Goal: Navigation & Orientation: Understand site structure

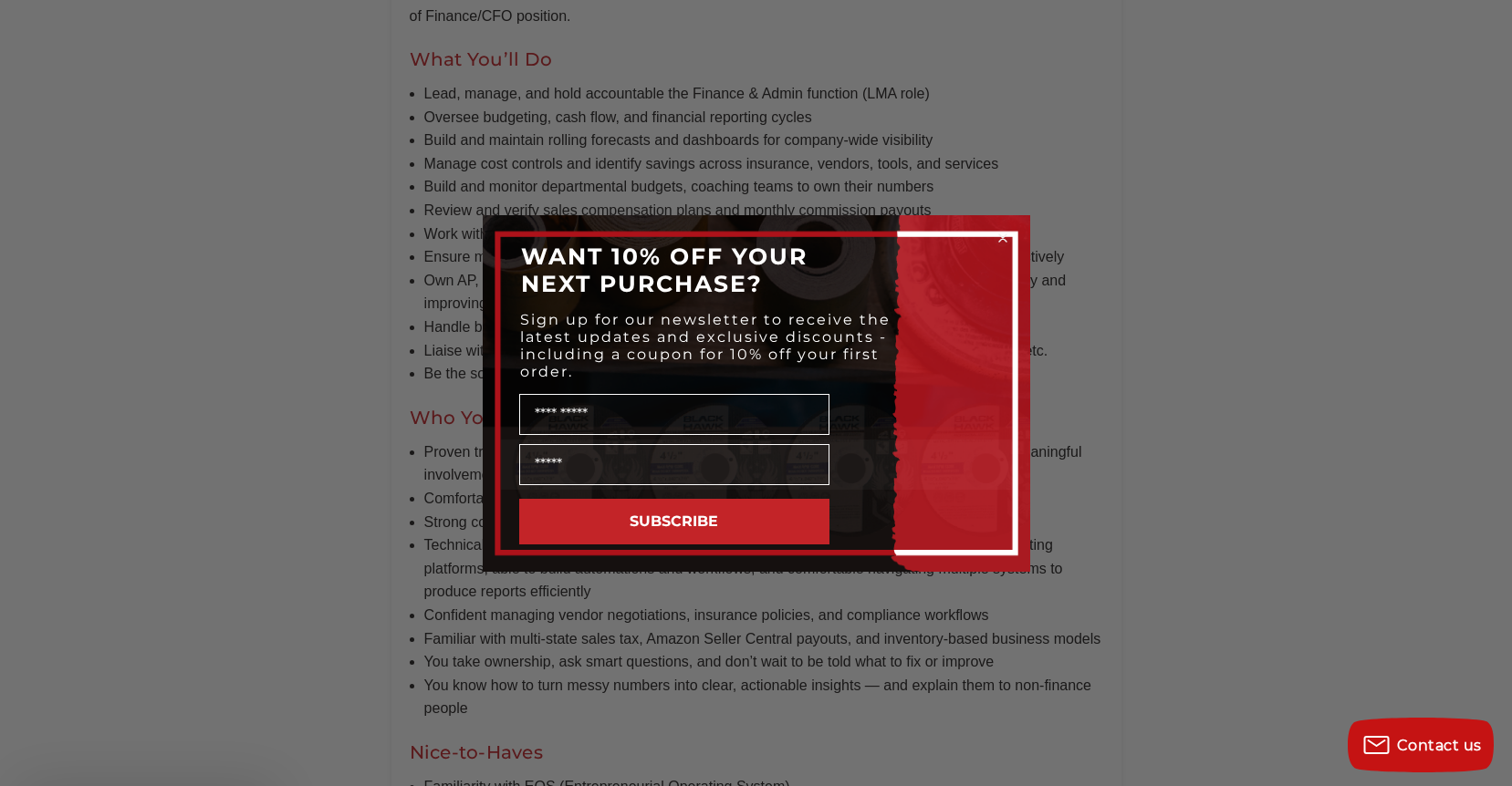
scroll to position [1003, 0]
click at [1003, 238] on icon "Close dialog" at bounding box center [1003, 238] width 7 height 7
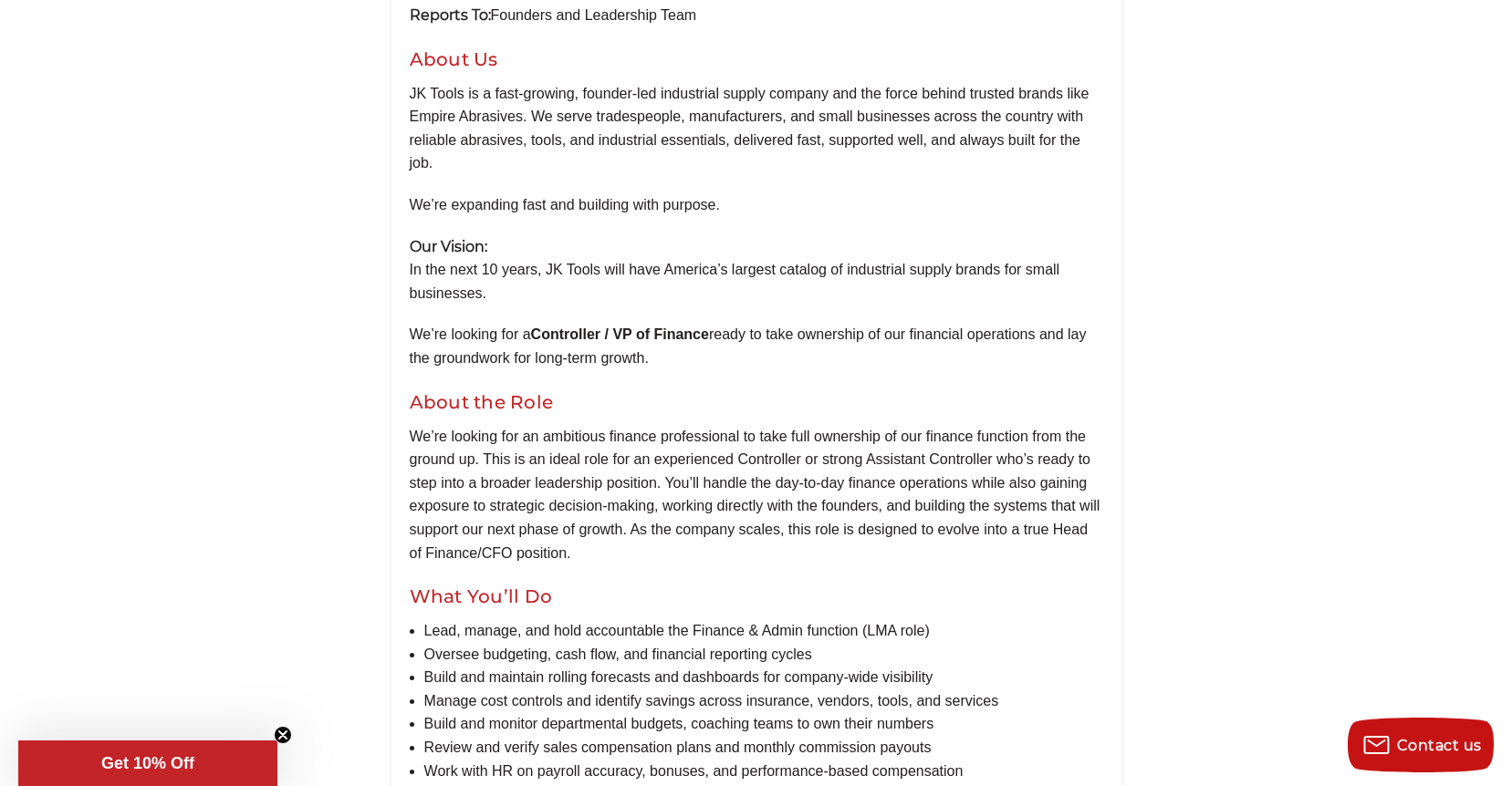
scroll to position [0, 0]
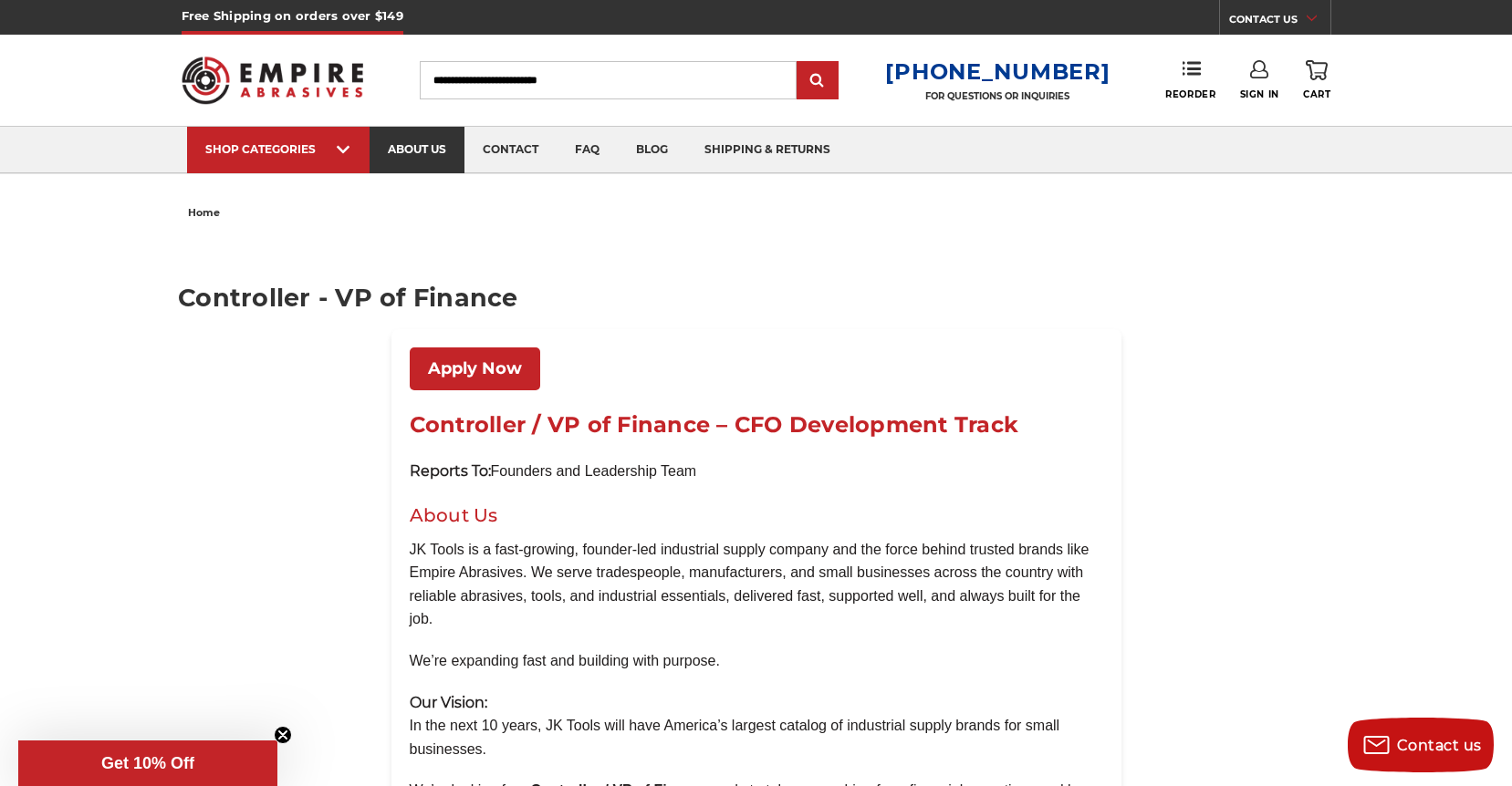
click at [438, 151] on link "about us" at bounding box center [417, 150] width 95 height 46
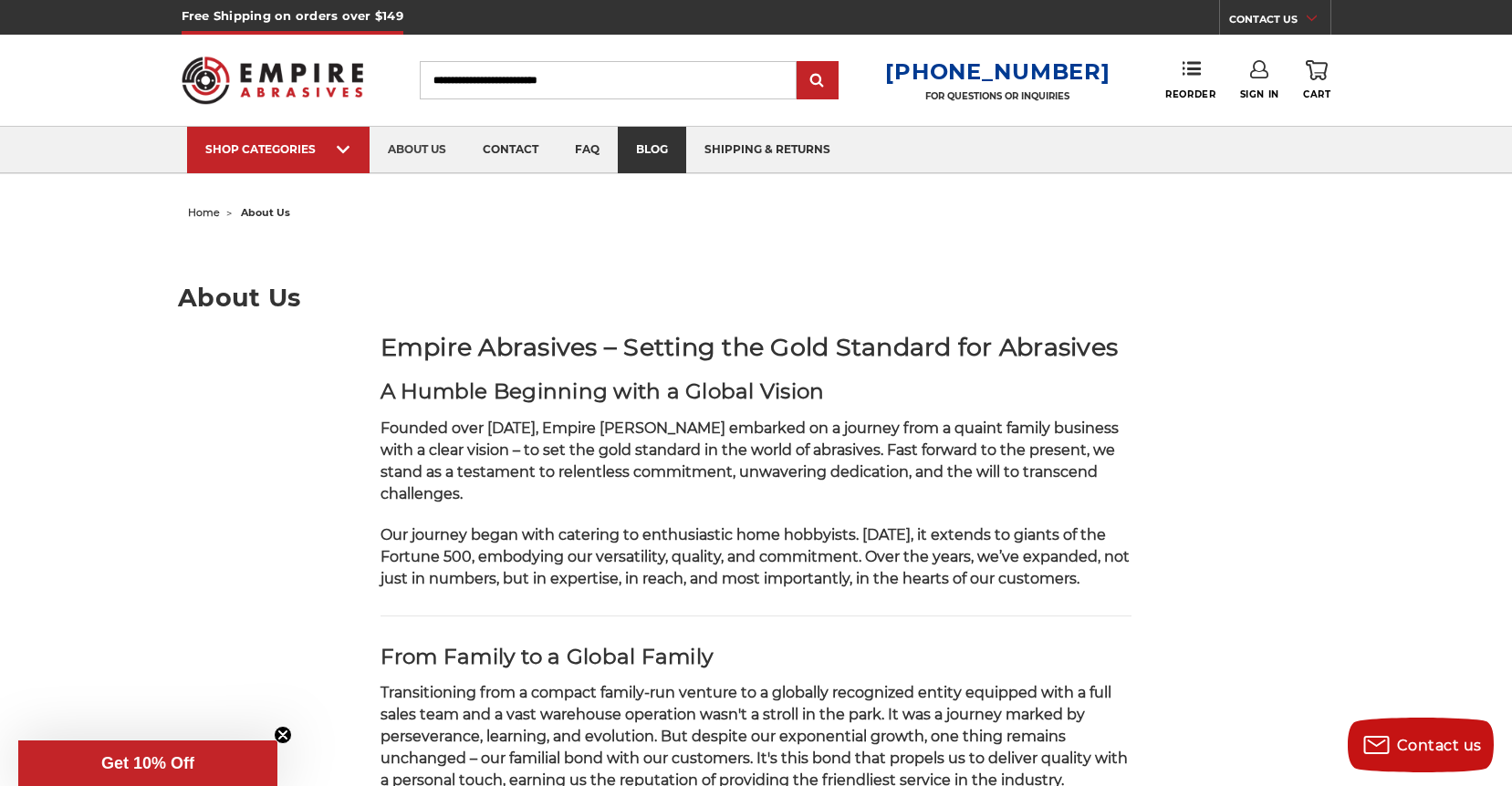
click at [652, 158] on link "blog" at bounding box center [652, 150] width 68 height 46
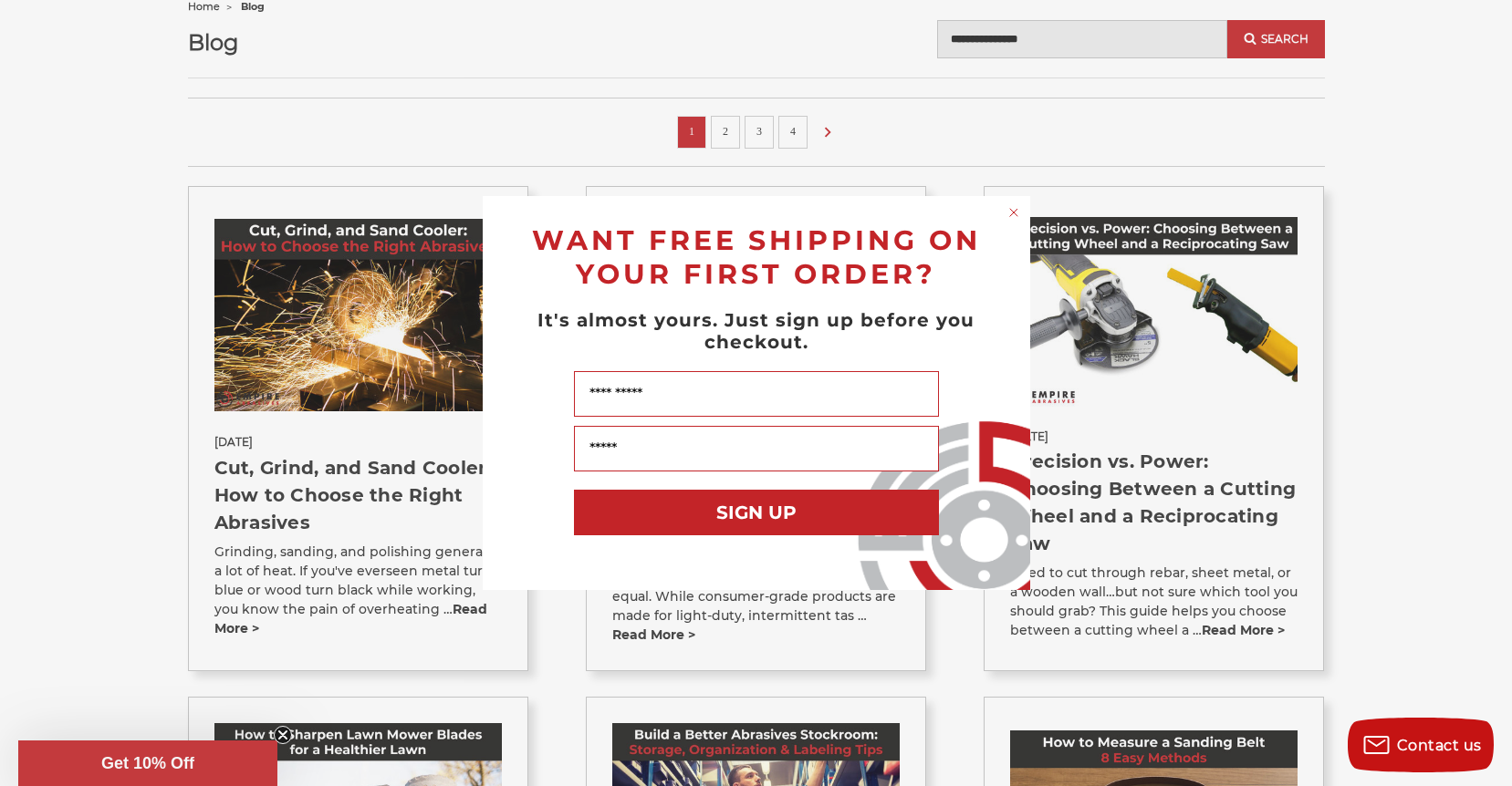
scroll to position [273, 0]
